Goal: Information Seeking & Learning: Find specific fact

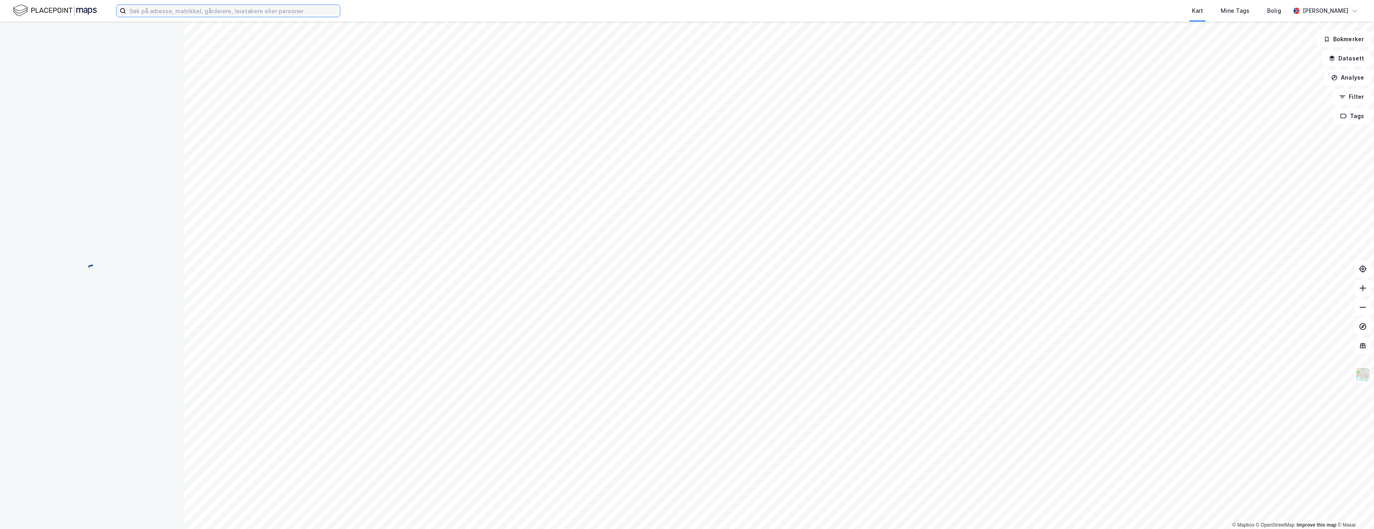
click at [221, 16] on input at bounding box center [233, 11] width 214 height 12
paste input "Munkehagen 9A"
type input "Munkehagen 9A"
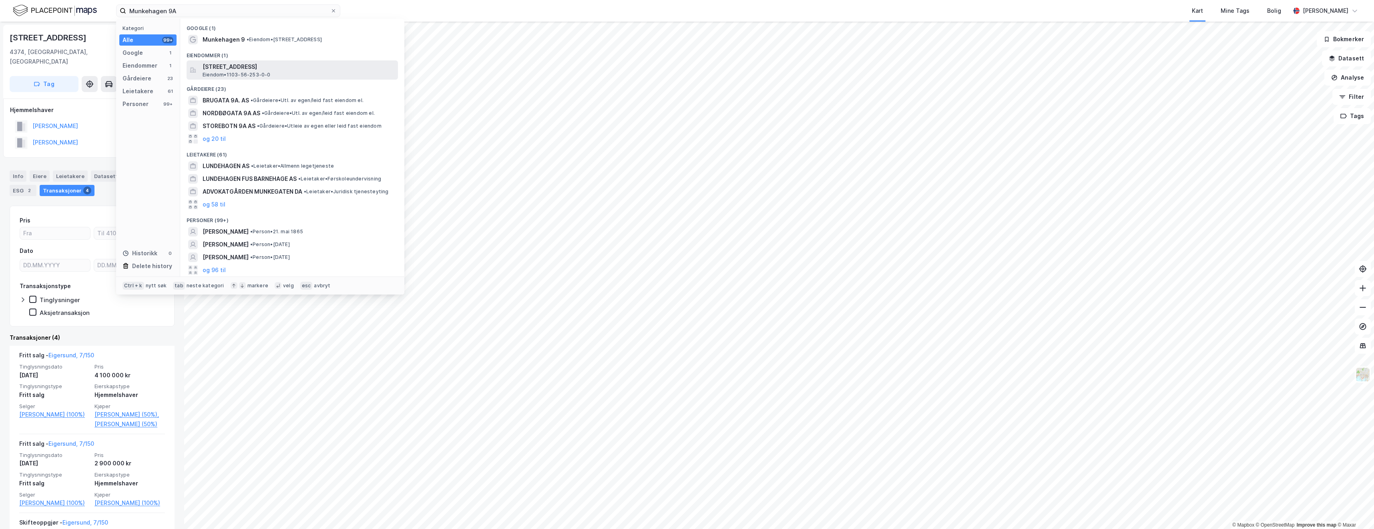
click at [246, 70] on span "[STREET_ADDRESS]" at bounding box center [299, 67] width 192 height 10
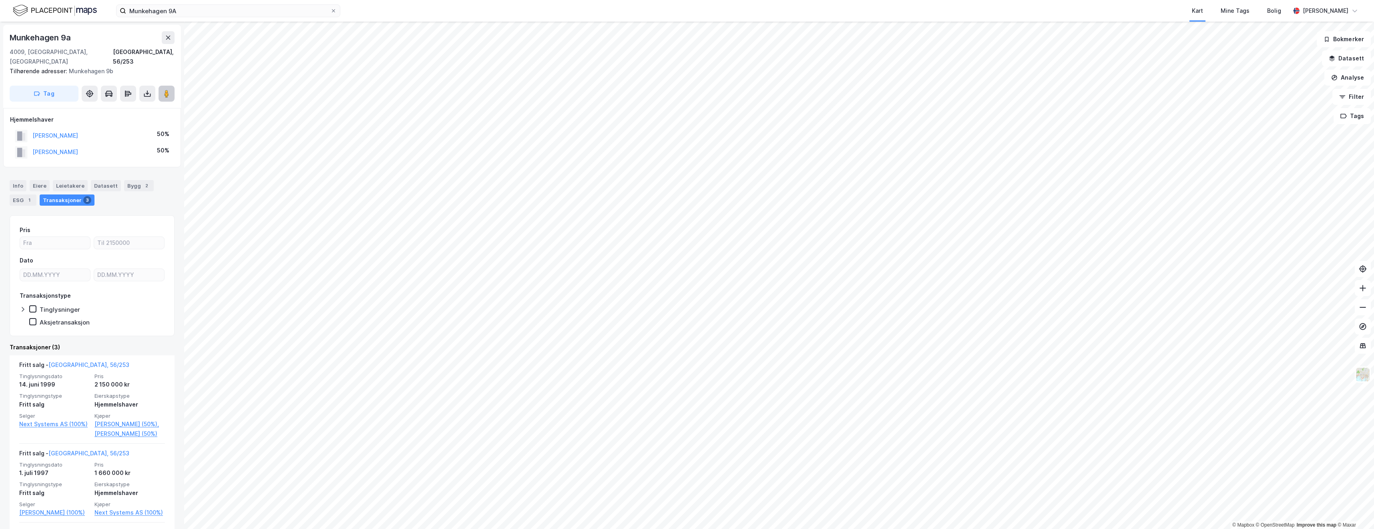
click at [171, 86] on button at bounding box center [167, 94] width 16 height 16
click at [333, 12] on icon at bounding box center [333, 10] width 5 height 5
click at [330, 12] on input "Munkehagen 9A" at bounding box center [228, 11] width 204 height 12
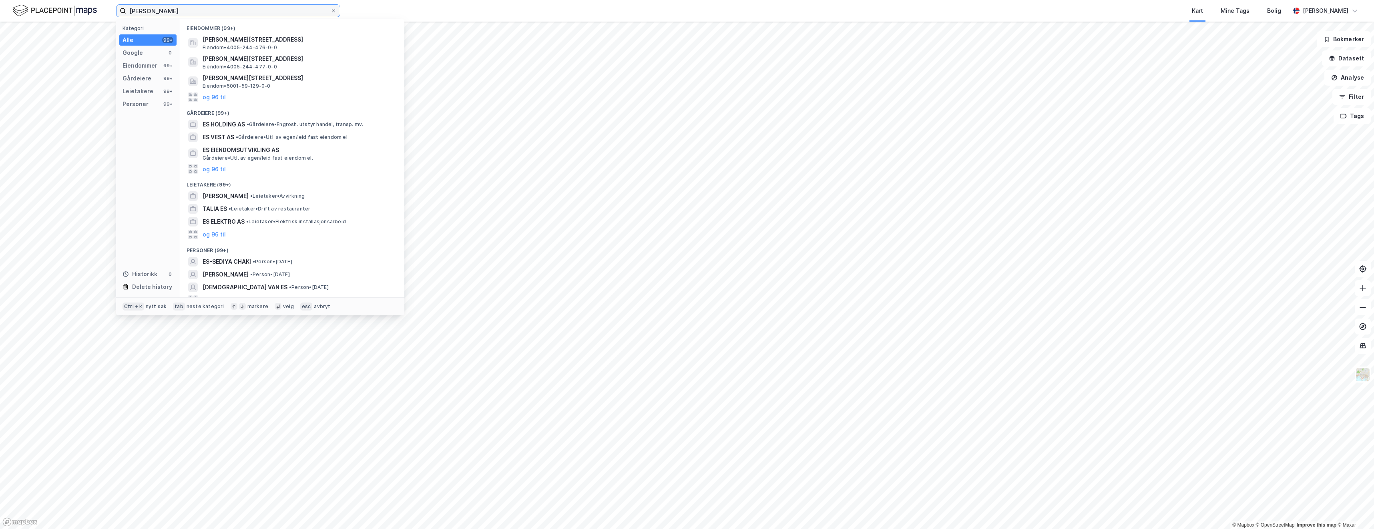
type input "[PERSON_NAME]"
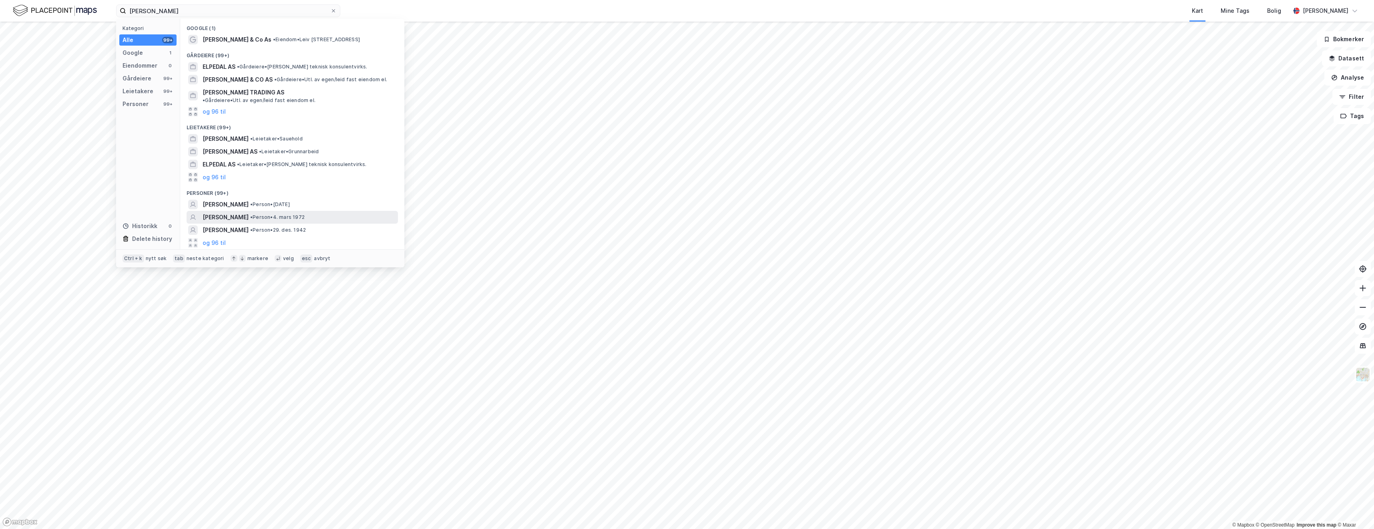
click at [225, 213] on span "[PERSON_NAME]" at bounding box center [226, 218] width 46 height 10
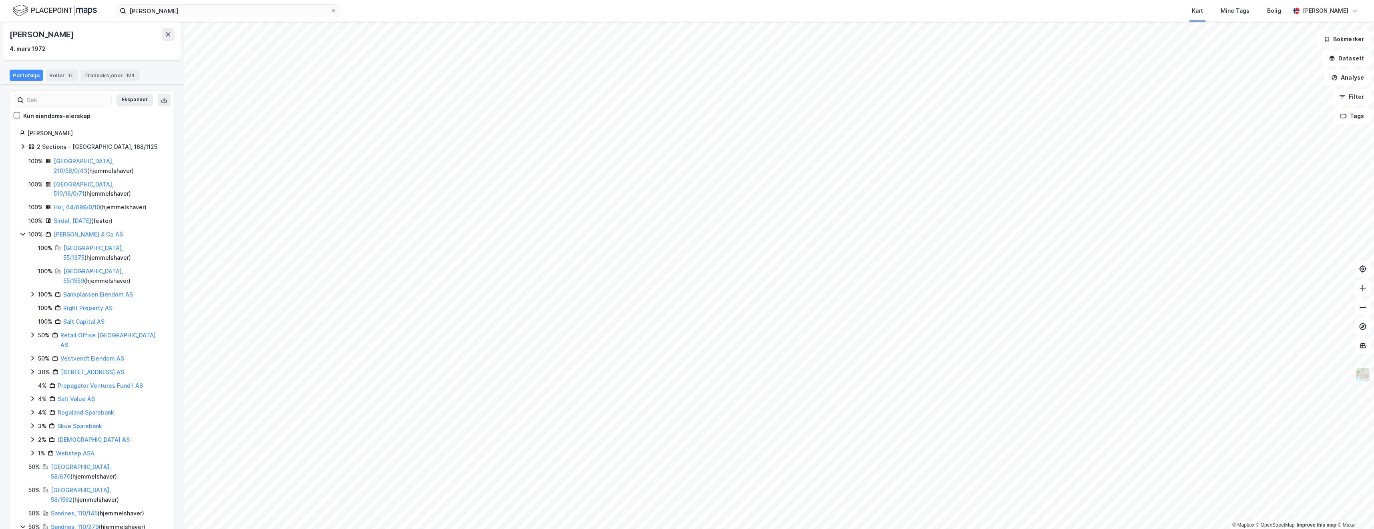
scroll to position [50, 0]
click at [91, 462] on link "[GEOGRAPHIC_DATA], 58/670" at bounding box center [81, 470] width 60 height 16
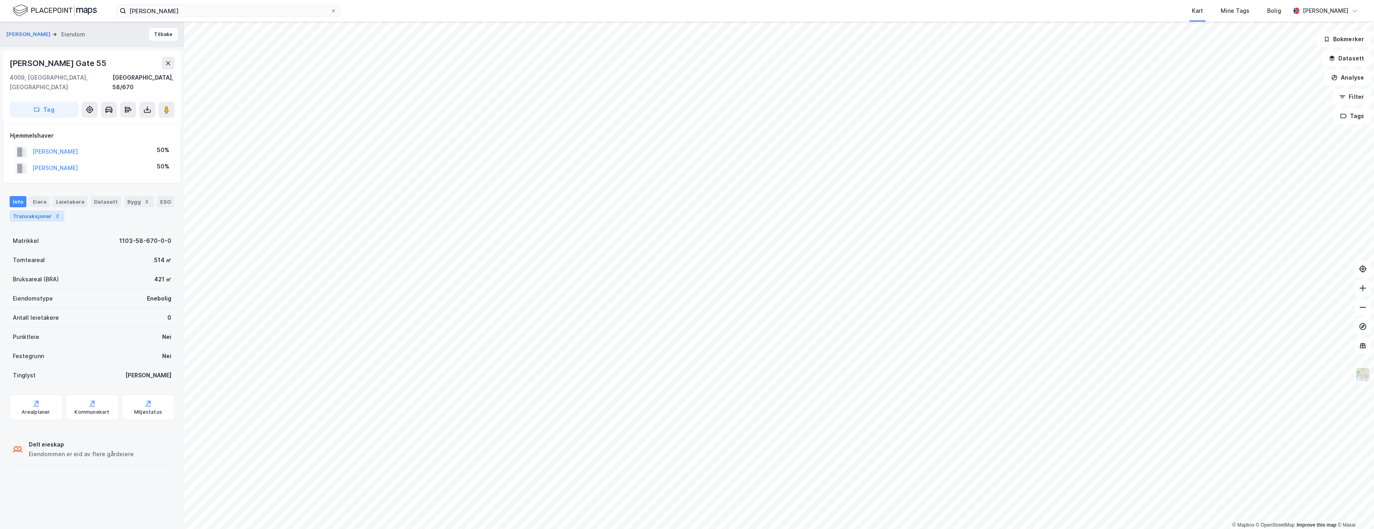
click at [42, 211] on div "Transaksjoner 2" at bounding box center [37, 216] width 55 height 11
